Goal: Task Accomplishment & Management: Manage account settings

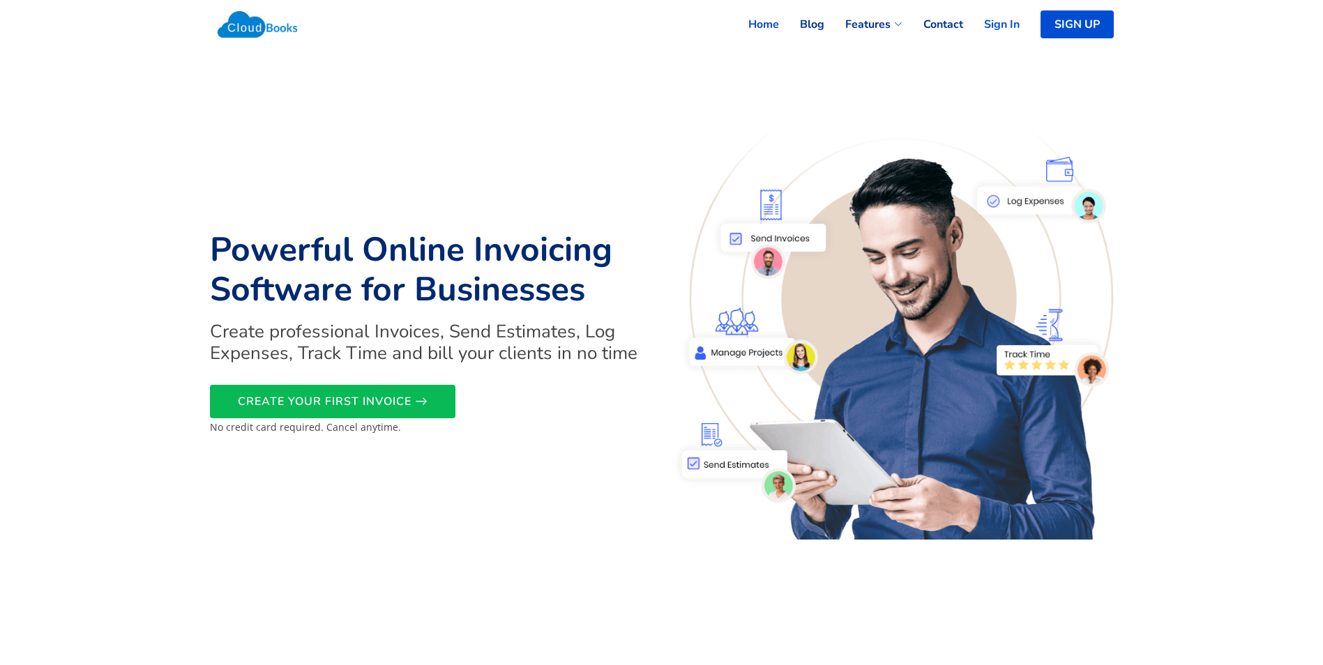
click at [1002, 23] on link "Sign In" at bounding box center [991, 24] width 56 height 31
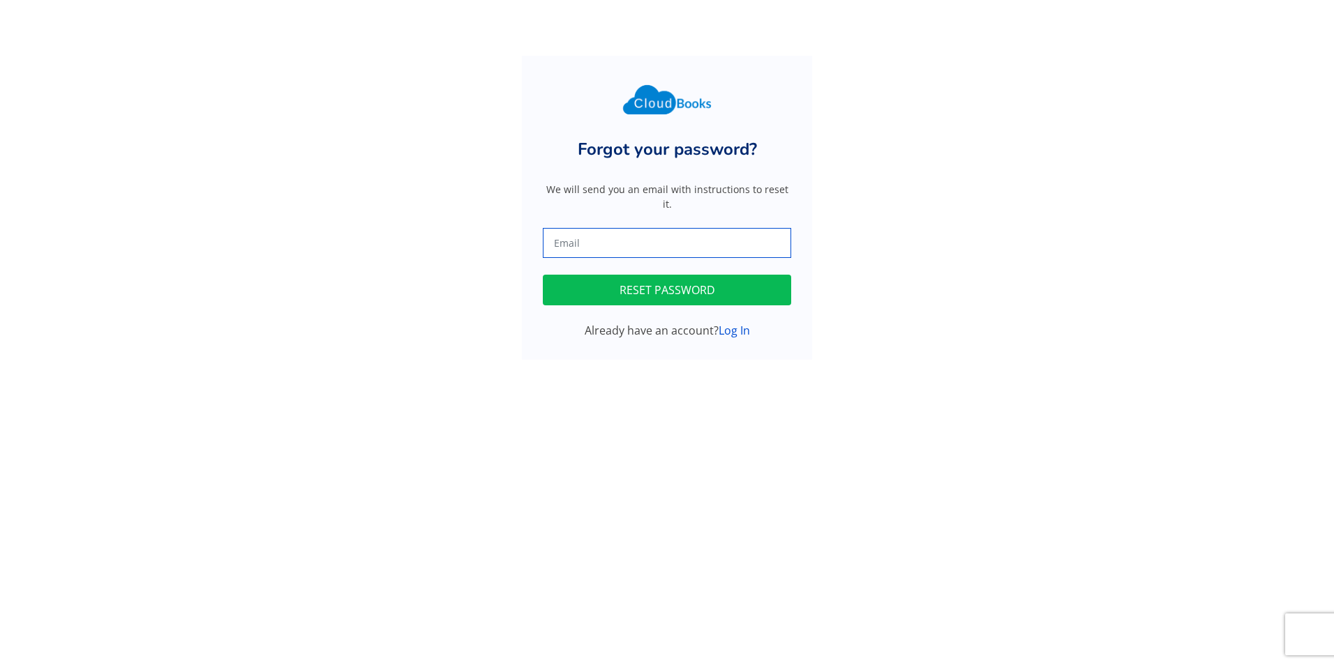
drag, startPoint x: 0, startPoint y: 0, endPoint x: 598, endPoint y: 243, distance: 645.1
click at [598, 243] on input "text" at bounding box center [667, 243] width 248 height 30
type input "[EMAIL_ADDRESS][DOMAIN_NAME]"
click at [619, 275] on button "RESET PASSWORD" at bounding box center [667, 290] width 248 height 31
click at [576, 228] on input "text" at bounding box center [667, 243] width 248 height 30
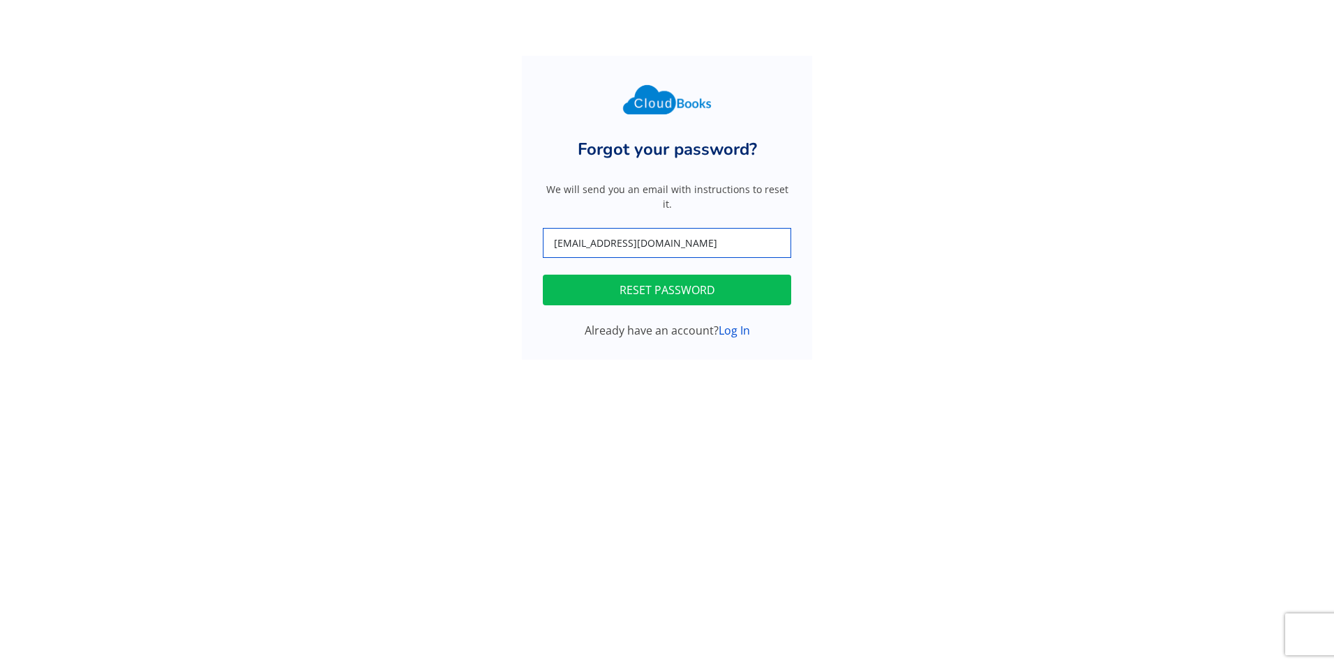
drag, startPoint x: 672, startPoint y: 229, endPoint x: 639, endPoint y: 234, distance: 33.8
click at [639, 234] on input "[EMAIL_ADDRESS][DOMAIN_NAME]" at bounding box center [667, 243] width 248 height 30
click at [543, 275] on button "RESET PASSWORD" at bounding box center [667, 290] width 248 height 31
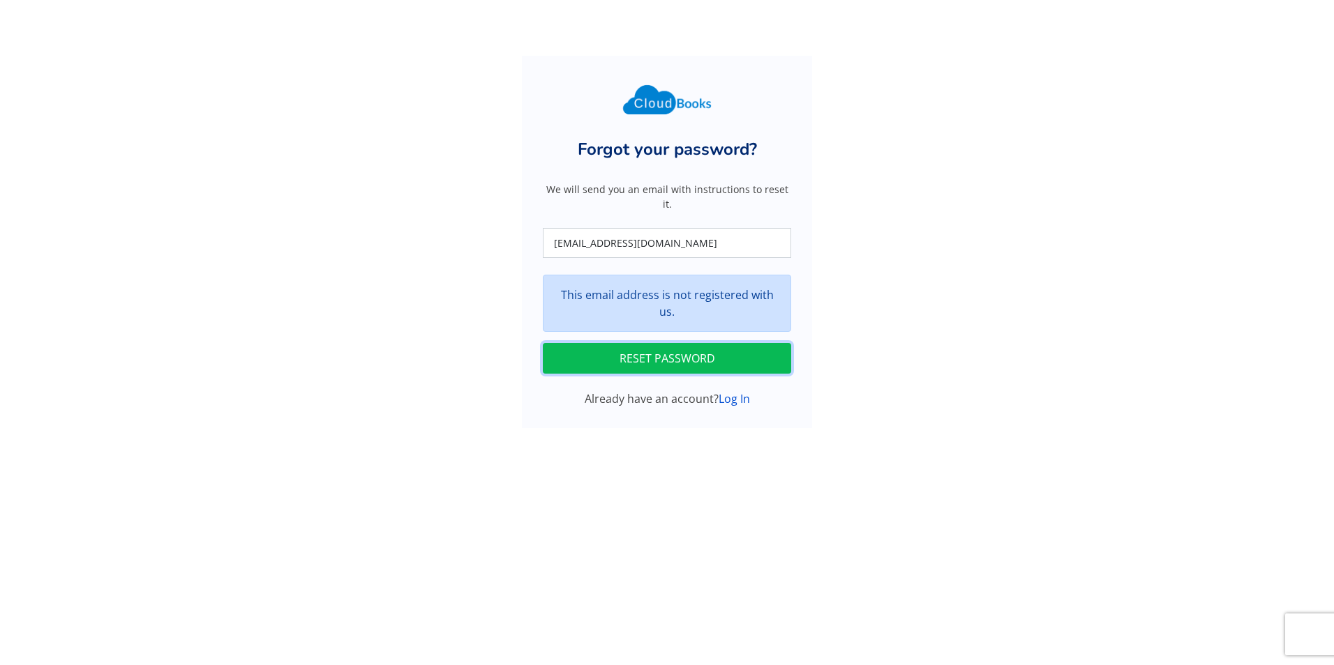
click at [633, 343] on button "RESET PASSWORD" at bounding box center [667, 358] width 248 height 31
click at [672, 229] on input "papapetrou2025@hotmail.com" at bounding box center [667, 243] width 248 height 30
drag, startPoint x: 672, startPoint y: 229, endPoint x: 638, endPoint y: 236, distance: 35.0
click at [637, 234] on input "papapetrou2025@hotmail.com" at bounding box center [667, 243] width 248 height 30
type input "[EMAIL_ADDRESS][DOMAIN_NAME]"
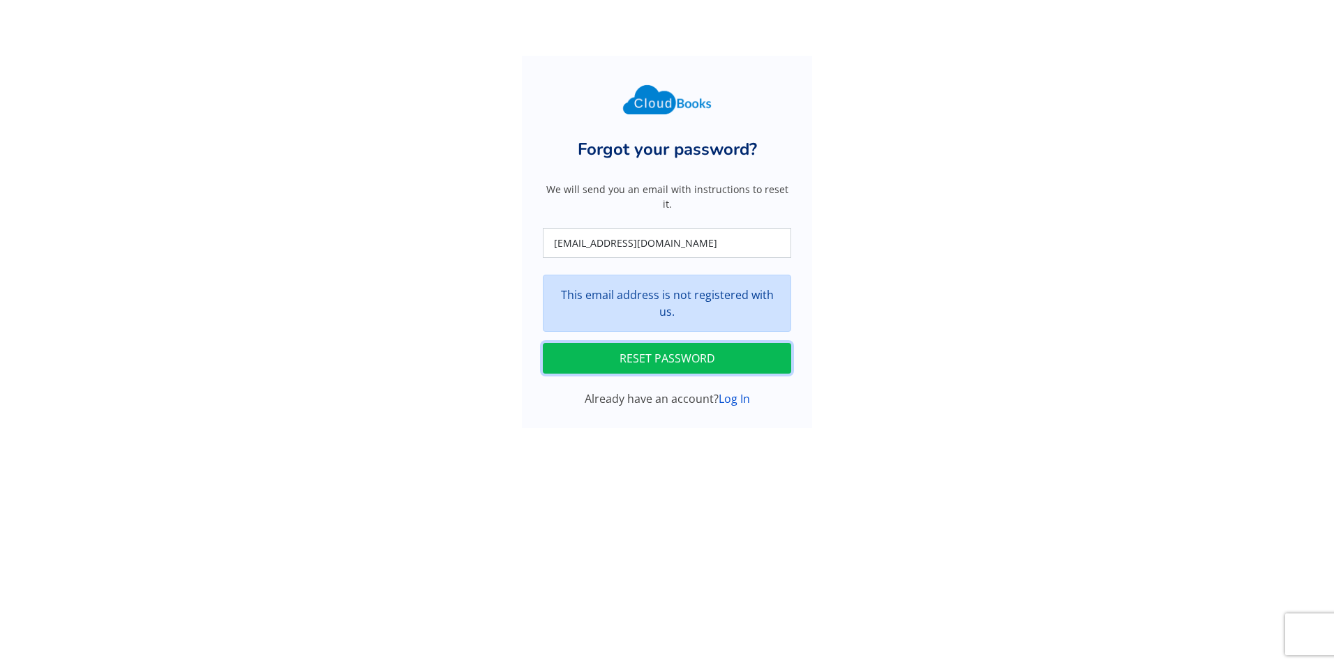
click at [658, 343] on button "RESET PASSWORD" at bounding box center [667, 358] width 248 height 31
